Goal: Task Accomplishment & Management: Manage account settings

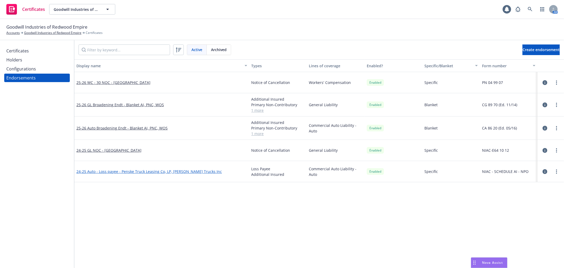
click at [181, 171] on link "24-25 Auto - Loss payee - Penske Truck Leasing Co, LP, [PERSON_NAME] Trucks Inc" at bounding box center [148, 171] width 145 height 5
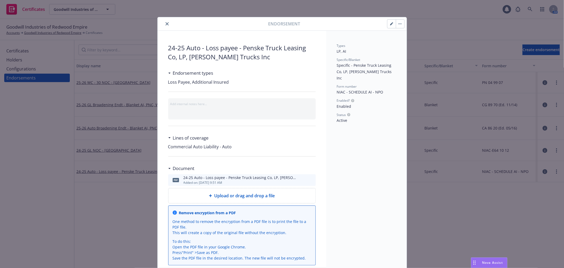
click at [302, 179] on icon "download file" at bounding box center [302, 179] width 4 height 4
click at [166, 22] on icon "close" at bounding box center [167, 23] width 3 height 3
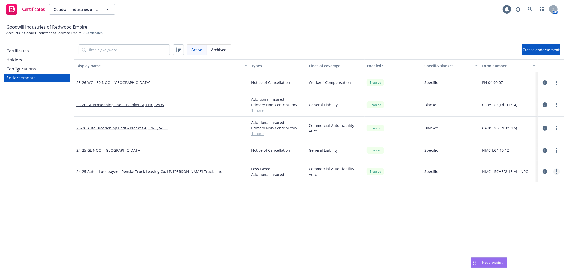
click at [557, 170] on link "more" at bounding box center [556, 171] width 6 height 6
click at [540, 213] on link "Archive" at bounding box center [530, 214] width 58 height 11
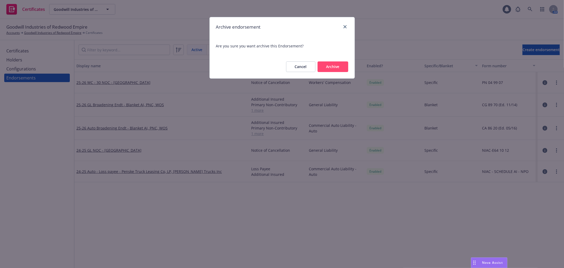
click at [344, 67] on button "Archive" at bounding box center [333, 66] width 31 height 11
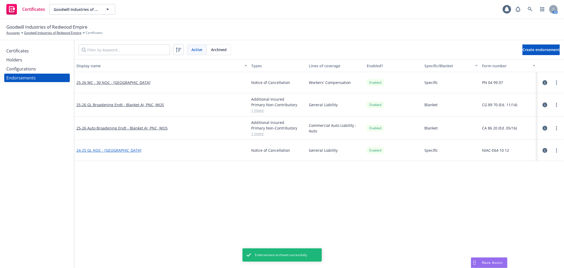
click at [121, 149] on link "24-25 GL NOC - [GEOGRAPHIC_DATA]" at bounding box center [108, 150] width 65 height 5
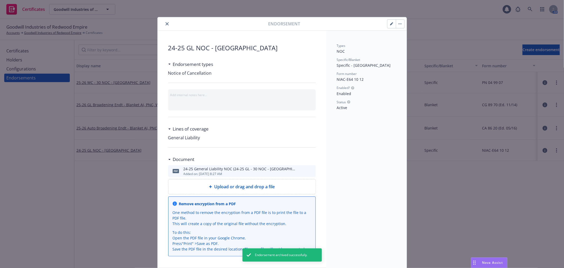
click at [300, 171] on icon "download file" at bounding box center [301, 169] width 3 height 3
click at [166, 23] on icon "close" at bounding box center [167, 23] width 3 height 3
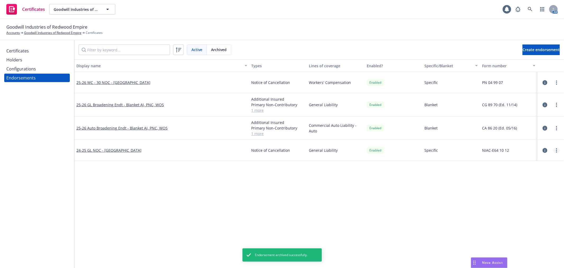
click at [557, 150] on circle "more" at bounding box center [556, 150] width 1 height 1
click at [544, 196] on link "Archive" at bounding box center [530, 192] width 58 height 11
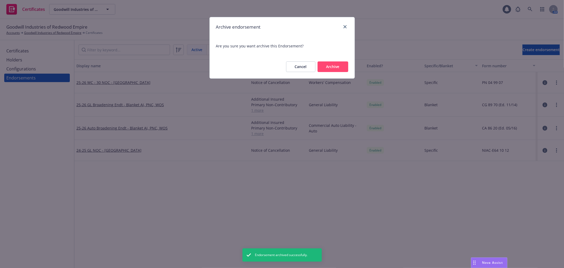
click at [336, 70] on button "Archive" at bounding box center [333, 66] width 31 height 11
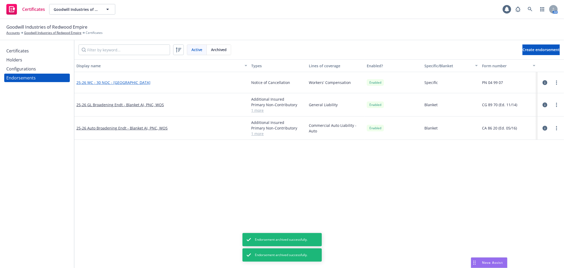
click at [129, 80] on link "25-26 WC - 30 NOC - [GEOGRAPHIC_DATA]" at bounding box center [113, 82] width 74 height 5
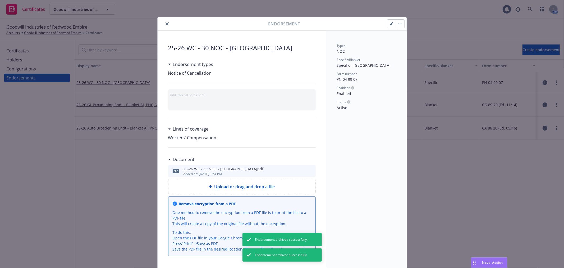
click at [300, 170] on icon "download file" at bounding box center [301, 169] width 3 height 3
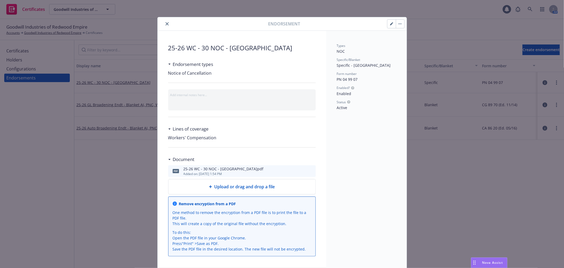
click at [166, 23] on icon "close" at bounding box center [167, 23] width 3 height 3
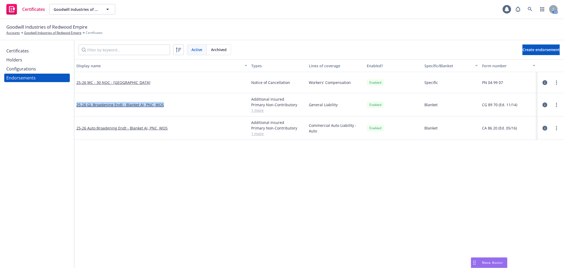
drag, startPoint x: 166, startPoint y: 103, endPoint x: 75, endPoint y: 102, distance: 90.7
click at [75, 102] on div "25-26 GL Broadening Endt - Blanket AI, PNC, WOS" at bounding box center [161, 104] width 175 height 23
copy link "25-26 GL Broadening Endt - Blanket AI, PNC, WOS"
click at [21, 71] on div "Configurations" at bounding box center [21, 69] width 30 height 8
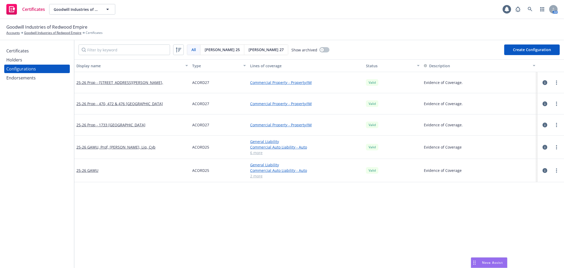
click at [26, 48] on div "Certificates" at bounding box center [17, 51] width 22 height 8
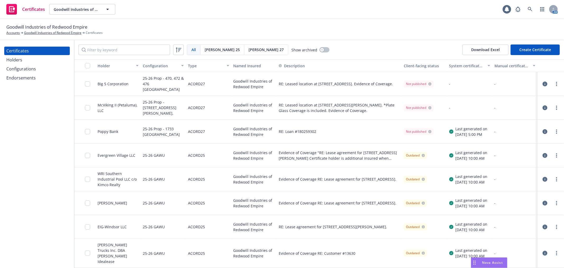
click at [25, 59] on div "Holders" at bounding box center [36, 60] width 61 height 8
